Goal: Information Seeking & Learning: Learn about a topic

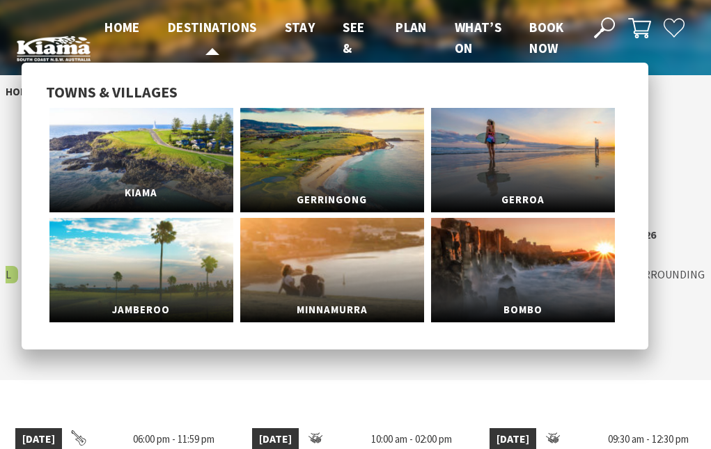
click at [143, 196] on span "Kiama" at bounding box center [141, 193] width 184 height 26
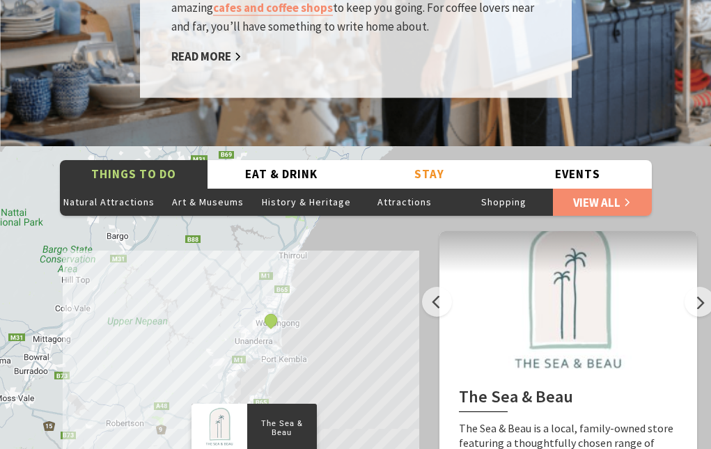
scroll to position [2505, 0]
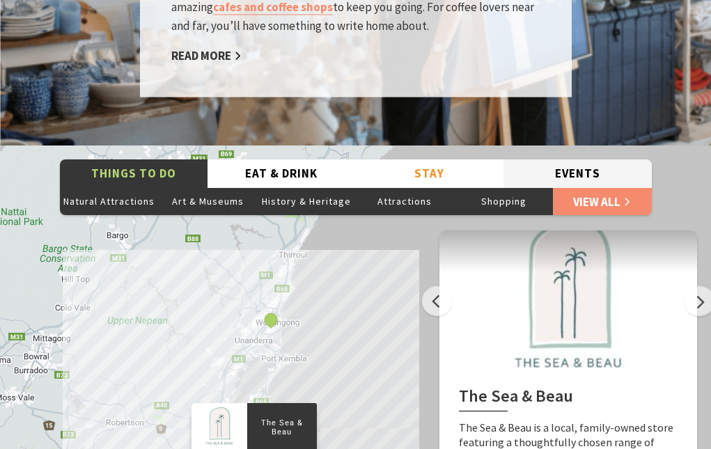
click at [562, 159] on button "Events" at bounding box center [577, 173] width 148 height 29
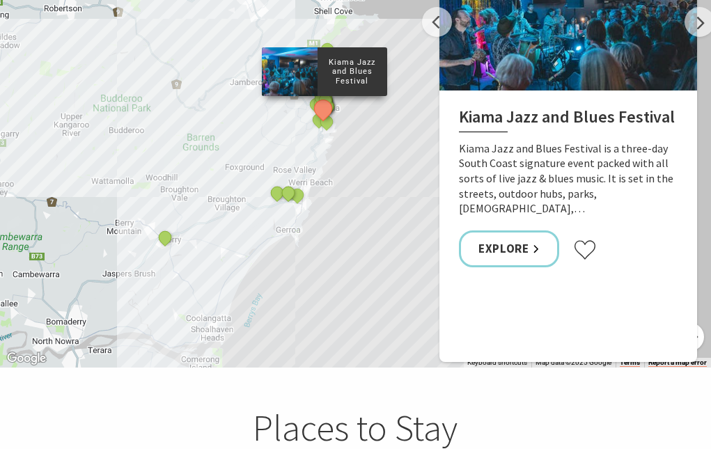
scroll to position [2784, 0]
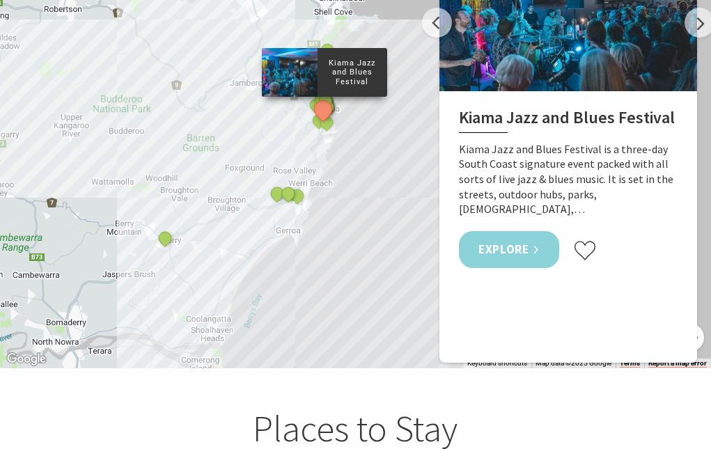
click at [503, 231] on link "Explore" at bounding box center [509, 249] width 100 height 37
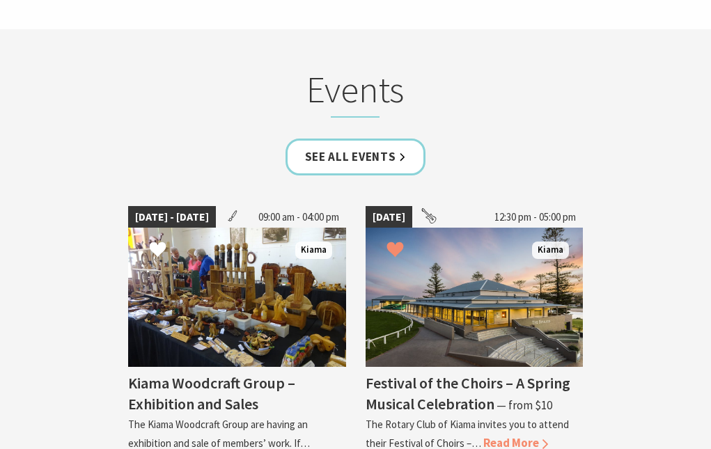
scroll to position [3758, 0]
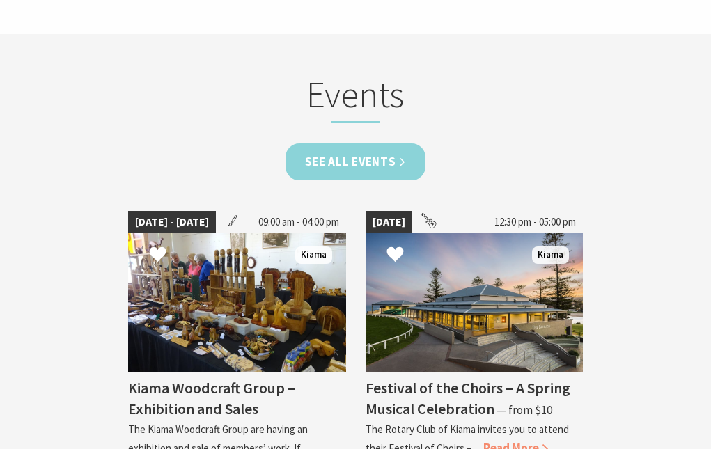
click at [380, 143] on link "See all Events" at bounding box center [355, 161] width 141 height 37
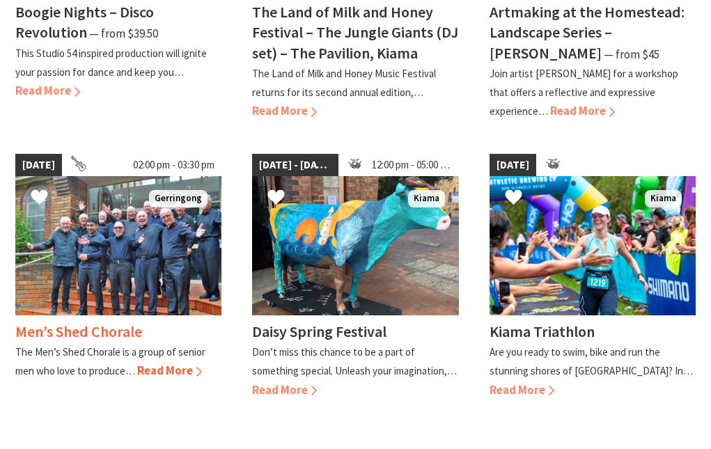
scroll to position [1253, 0]
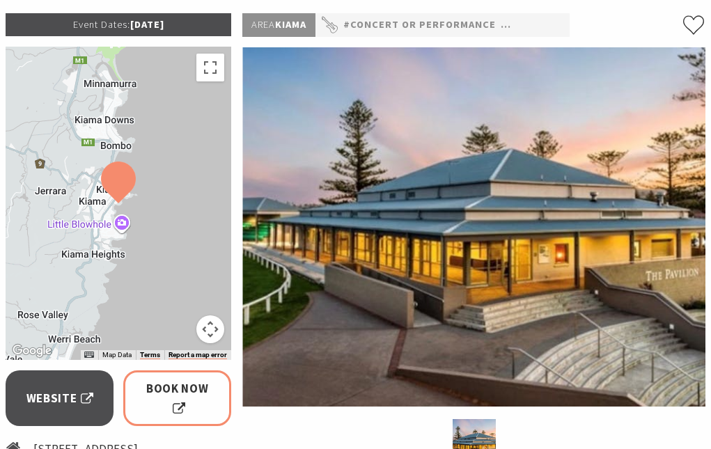
scroll to position [487, 0]
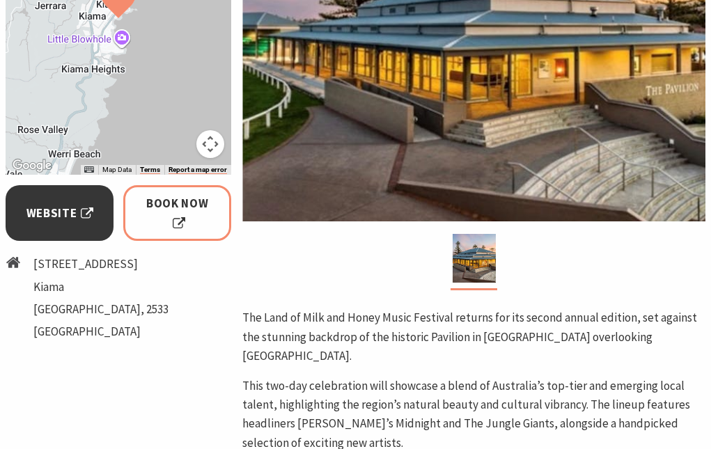
click at [42, 225] on link "Website" at bounding box center [60, 213] width 108 height 56
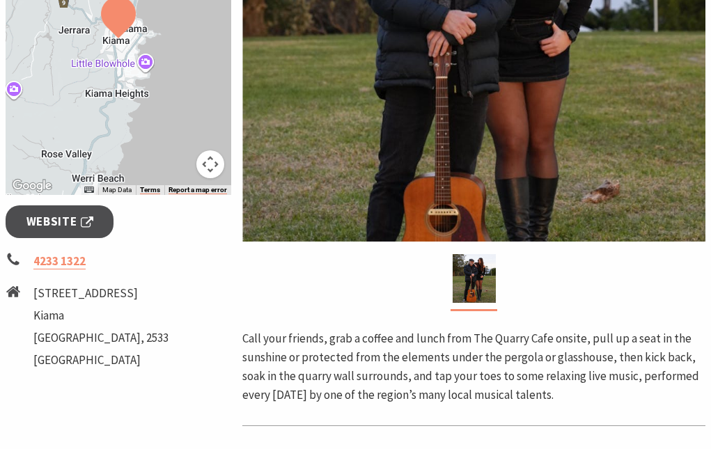
scroll to position [70, 0]
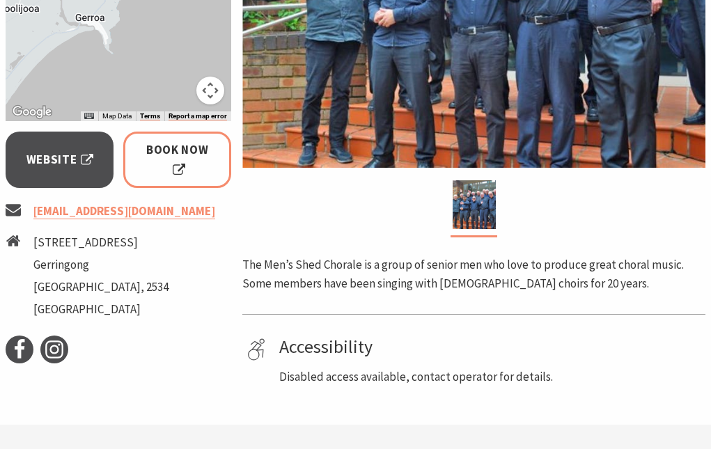
scroll to position [487, 0]
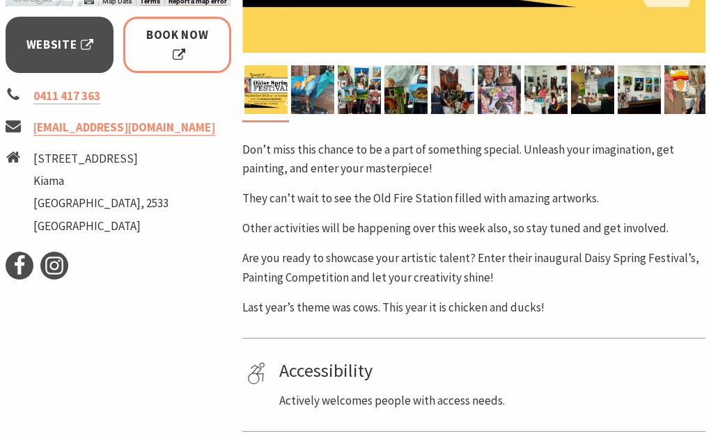
scroll to position [278, 0]
